Goal: Find specific page/section: Find specific page/section

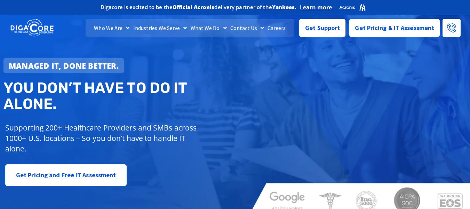
click at [279, 30] on link "Careers" at bounding box center [277, 27] width 22 height 17
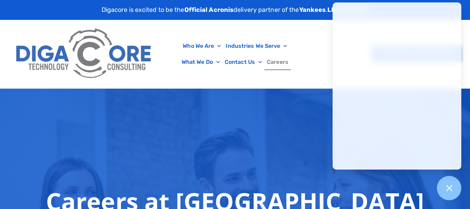
click at [456, 187] on div at bounding box center [449, 187] width 25 height 25
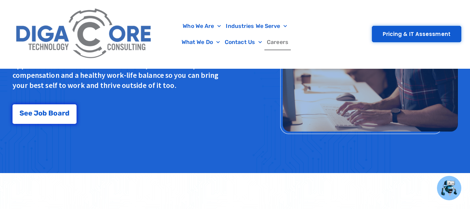
scroll to position [671, 0]
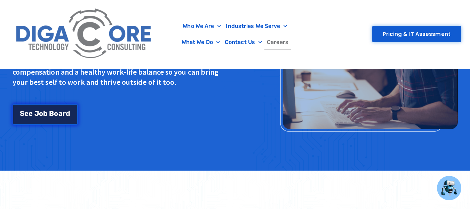
click at [62, 106] on link "S e e J [PERSON_NAME]" at bounding box center [45, 113] width 65 height 21
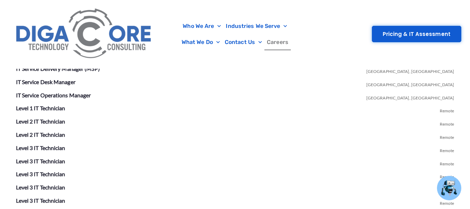
scroll to position [1309, 0]
click at [59, 107] on link "Level 1 IT Technician" at bounding box center [40, 108] width 49 height 7
